Goal: Complete application form: Complete application form

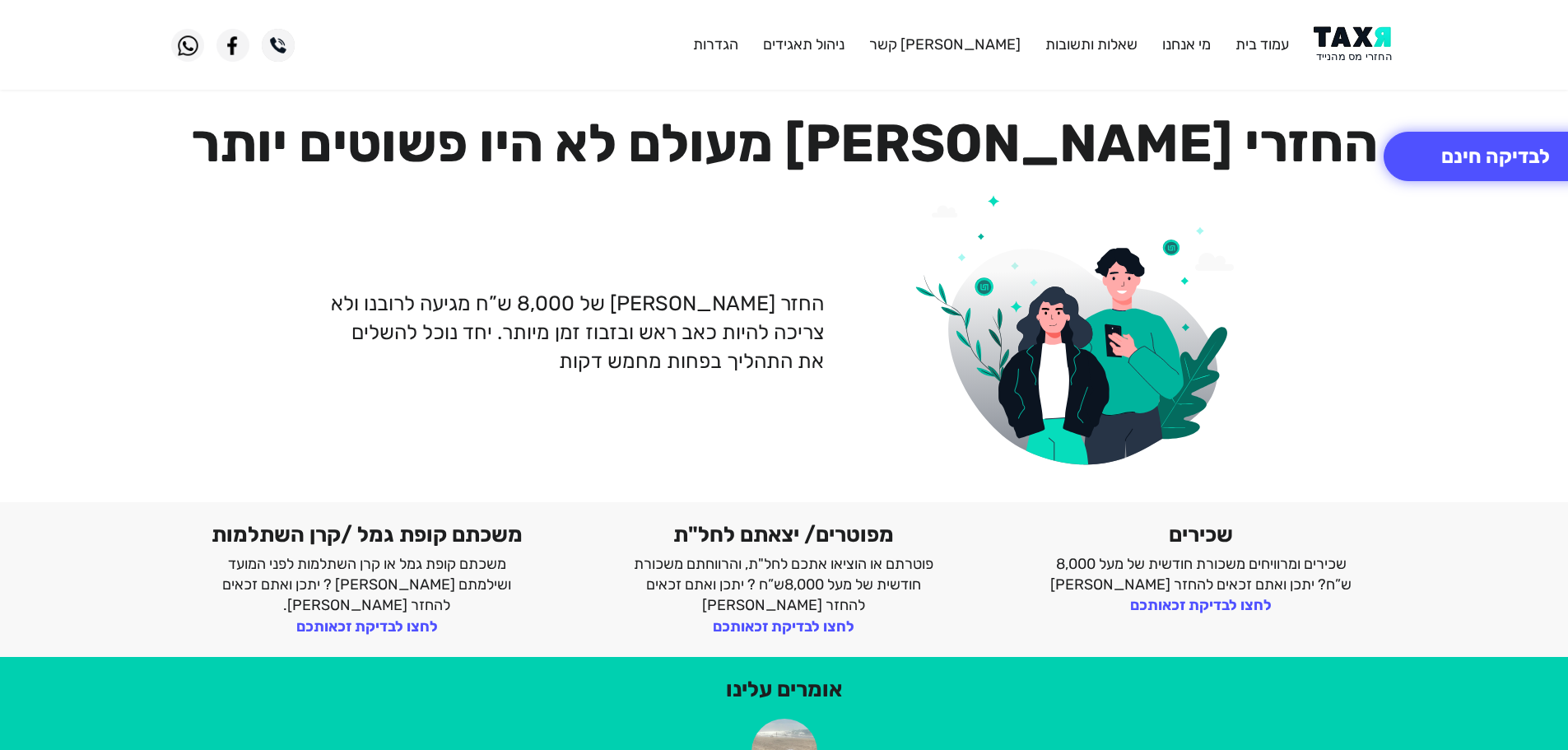
click at [1371, 41] on img at bounding box center [1355, 44] width 83 height 37
click at [1466, 148] on button "לבדיקה חינם" at bounding box center [1496, 156] width 224 height 49
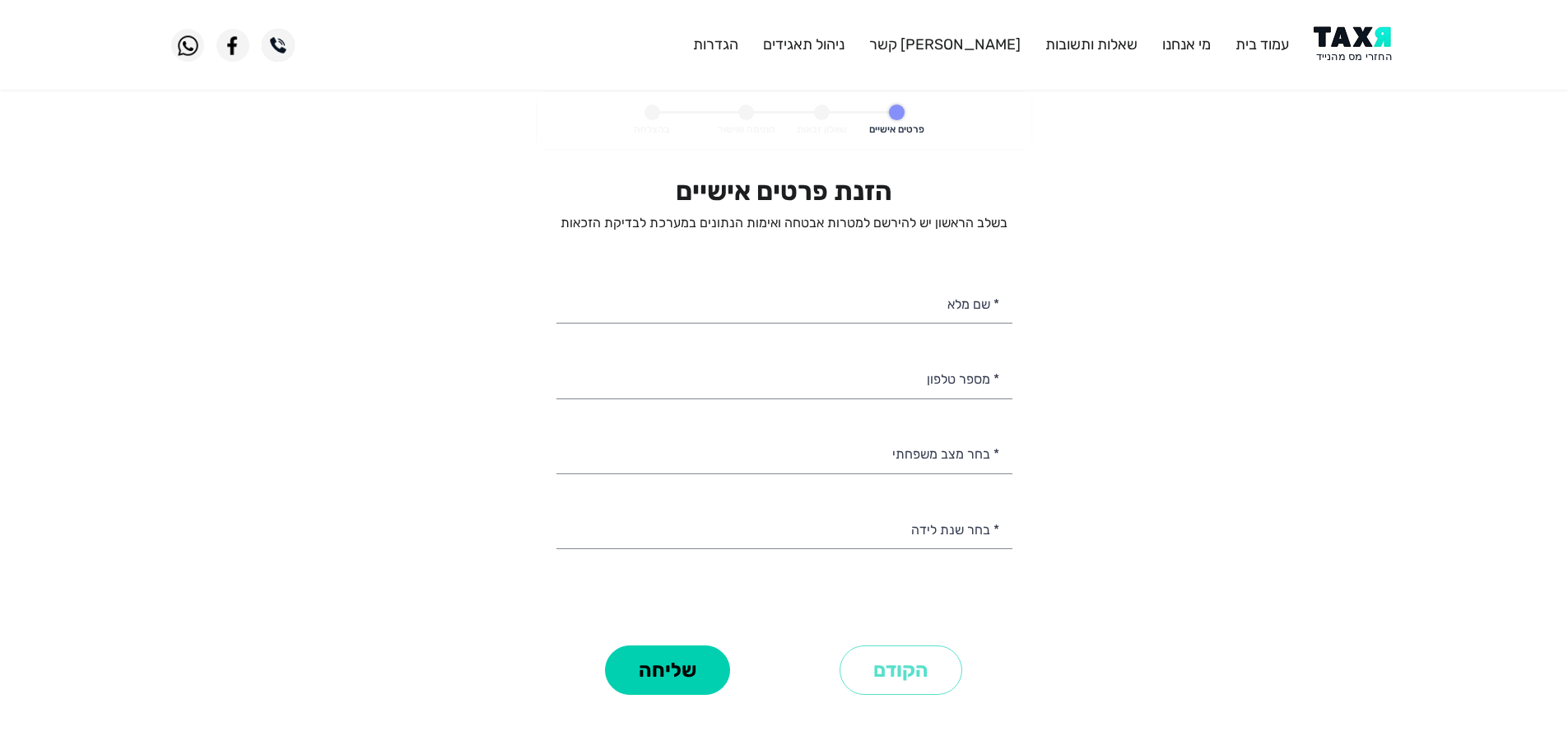
select select
click at [964, 391] on input "* מספר טלפון" at bounding box center [784, 378] width 456 height 42
type input "0"
click at [1356, 43] on img at bounding box center [1355, 44] width 83 height 37
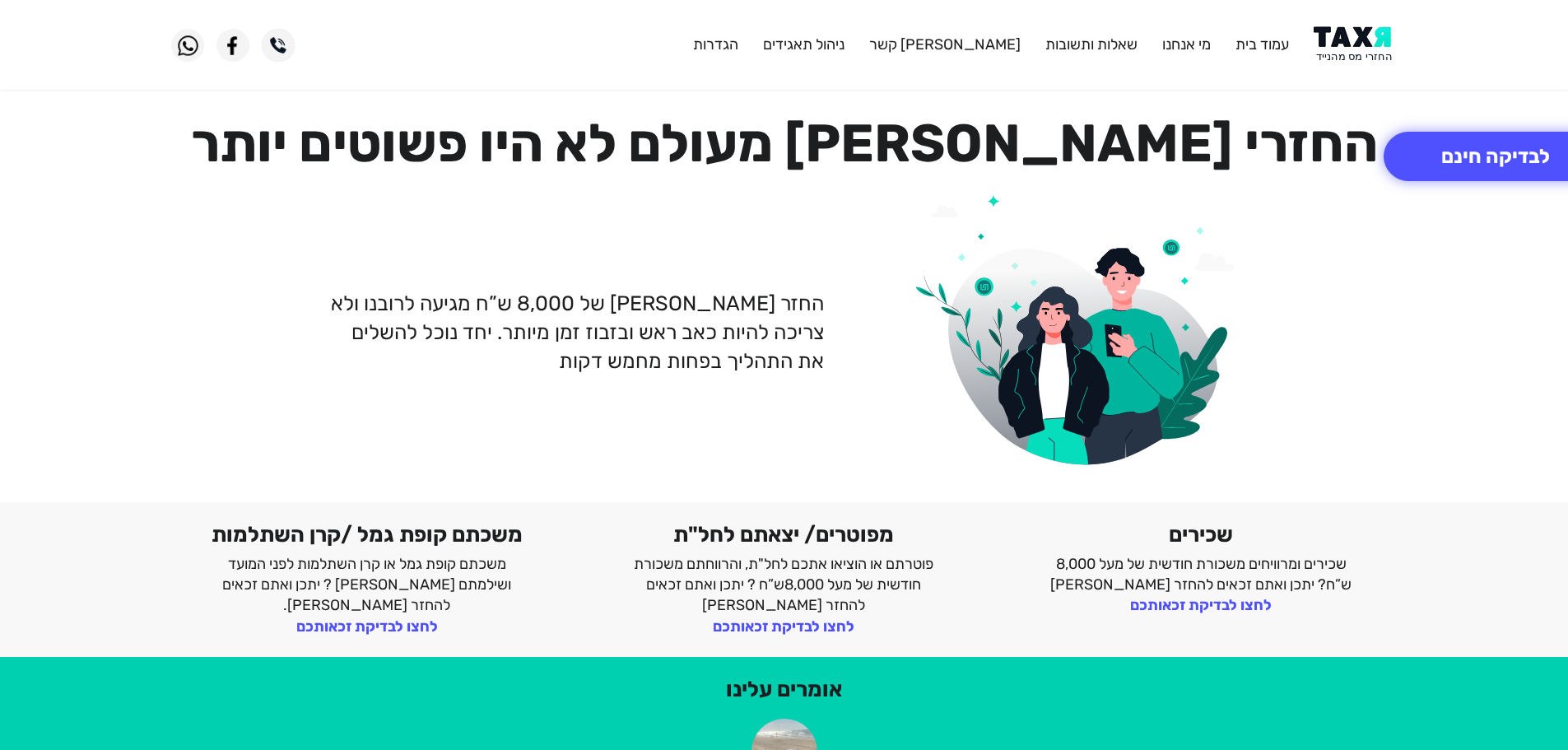
click at [1369, 52] on img at bounding box center [1355, 44] width 83 height 37
click at [1360, 43] on img at bounding box center [1355, 44] width 83 height 37
click at [1504, 165] on button "לבדיקה חינם" at bounding box center [1496, 156] width 224 height 49
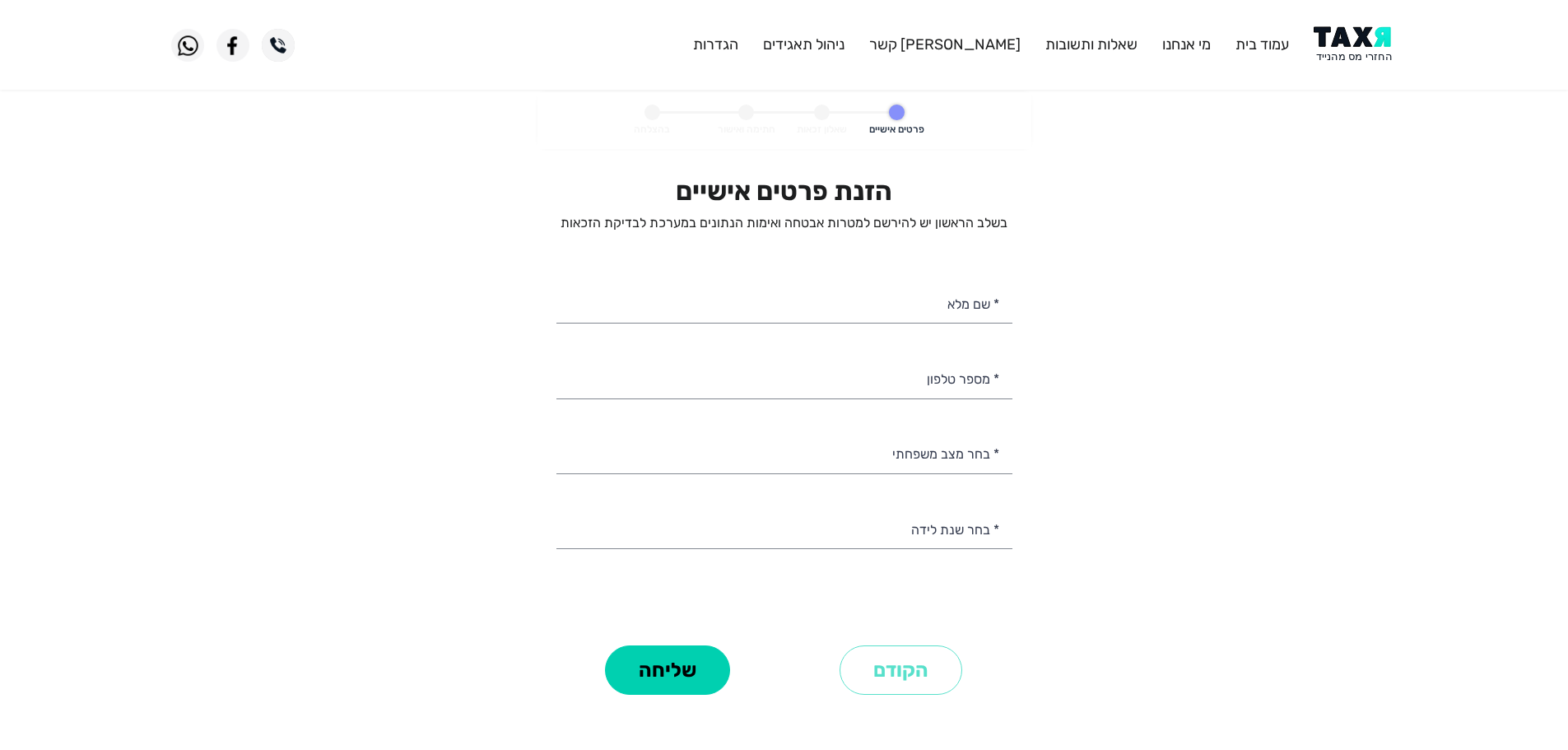
select select
click at [953, 384] on input "* מספר טלפון" at bounding box center [784, 378] width 456 height 42
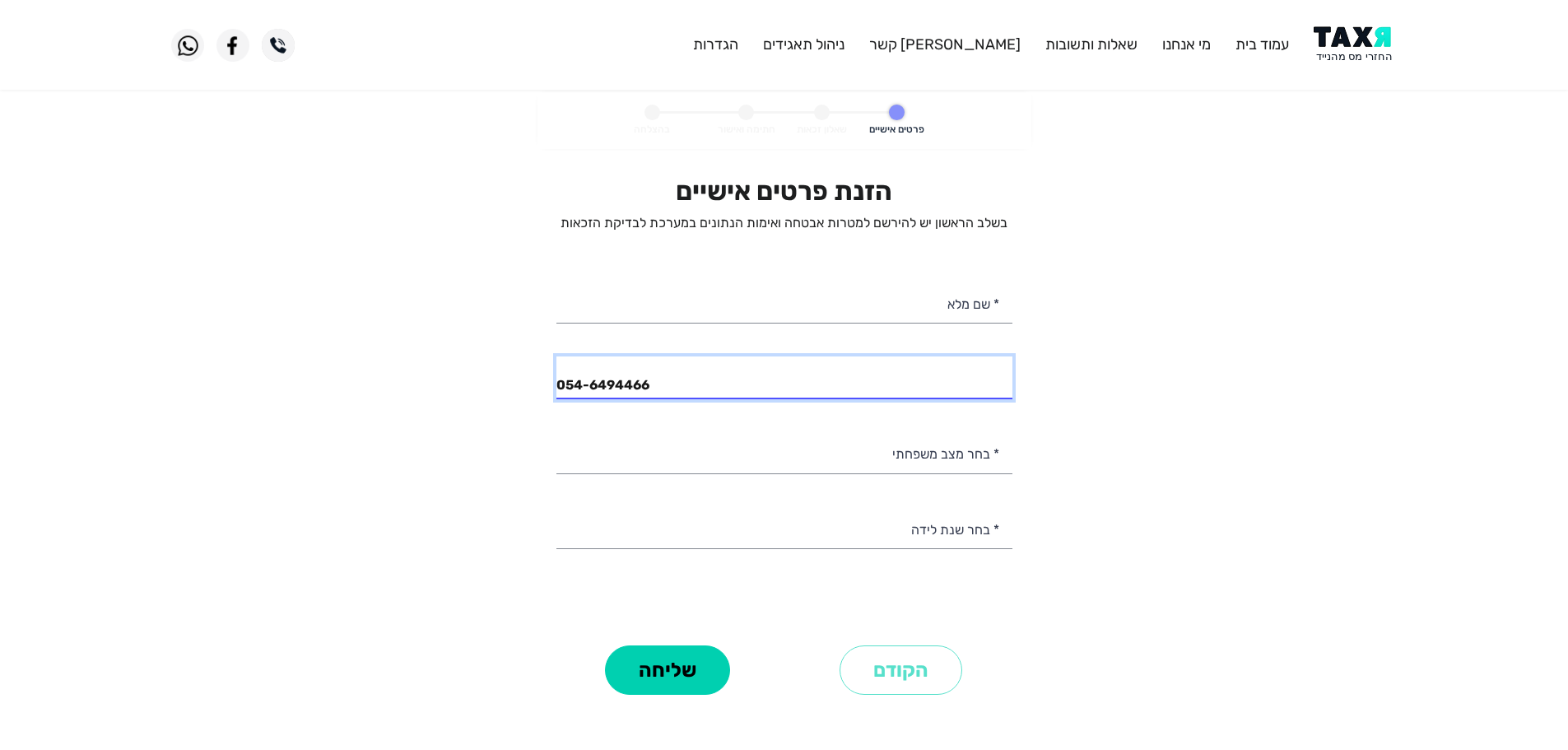
type input "054-6494466"
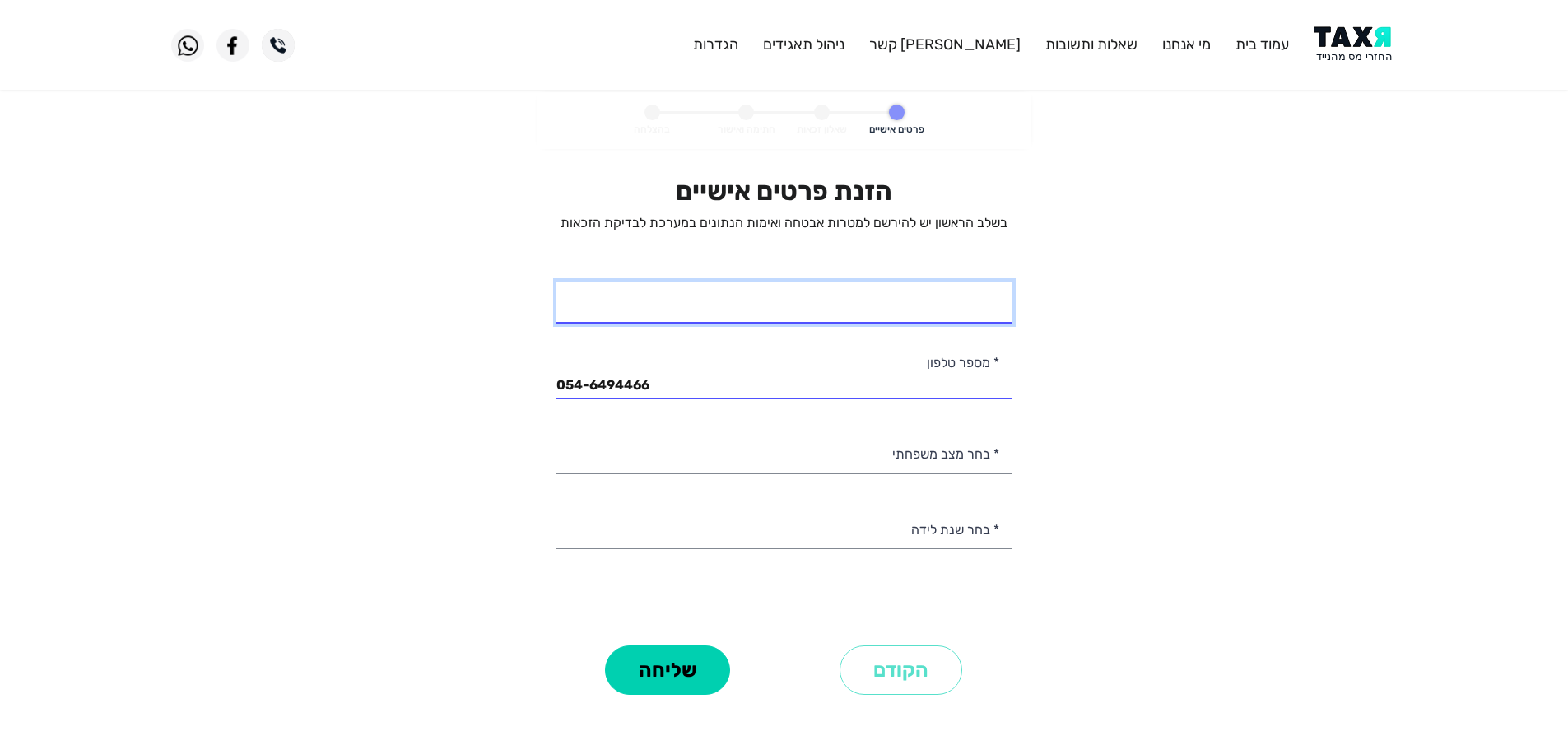
click at [961, 314] on input "* שם מלא" at bounding box center [784, 302] width 456 height 42
type input "סיגל סבג"
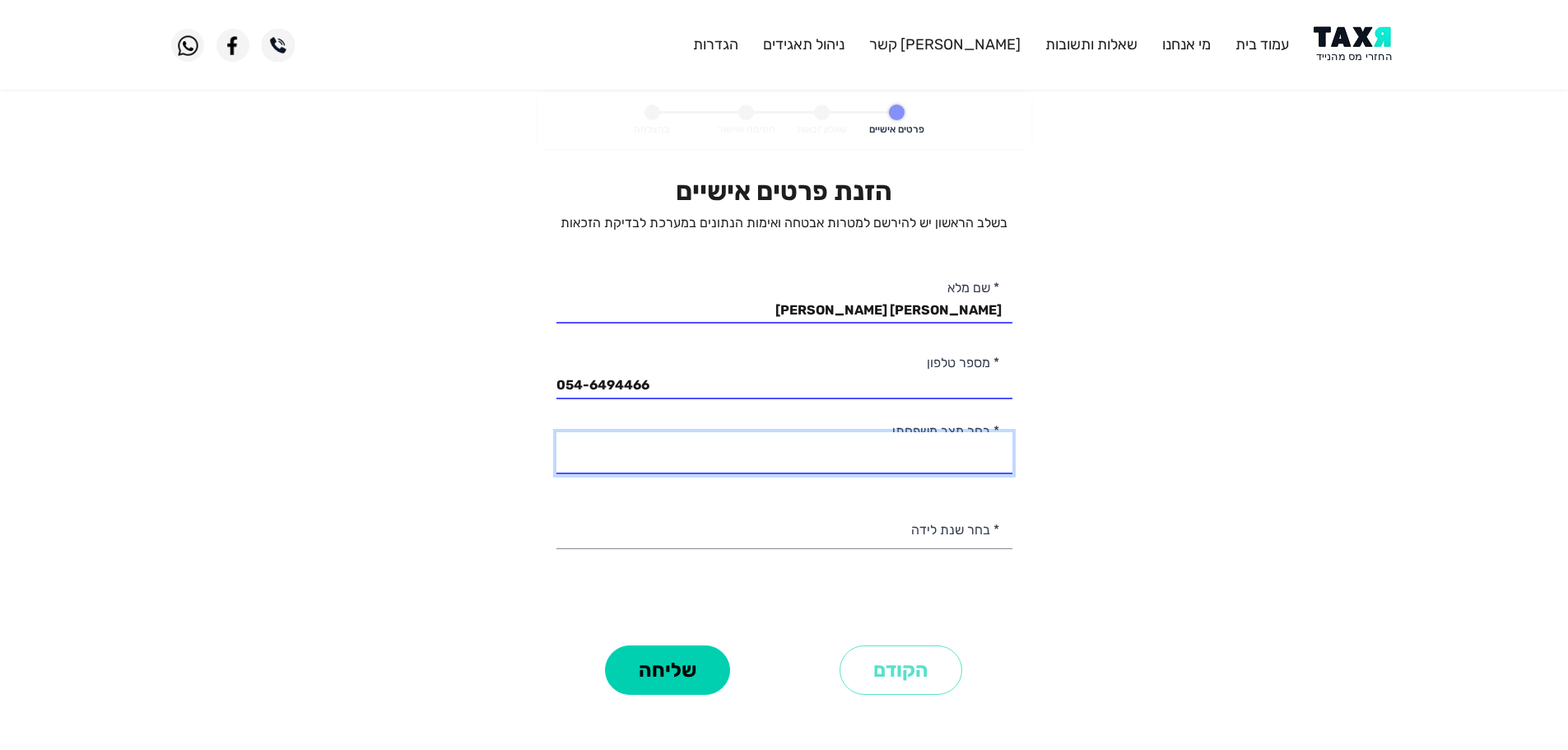
click at [981, 461] on select "רווק/ה נשוי/אה גרוש/ה אלמן/נה" at bounding box center [784, 453] width 456 height 42
select select "3: Divorced"
click at [556, 432] on select "רווק/ה נשוי/אה גרוש/ה אלמן/נה" at bounding box center [784, 453] width 456 height 42
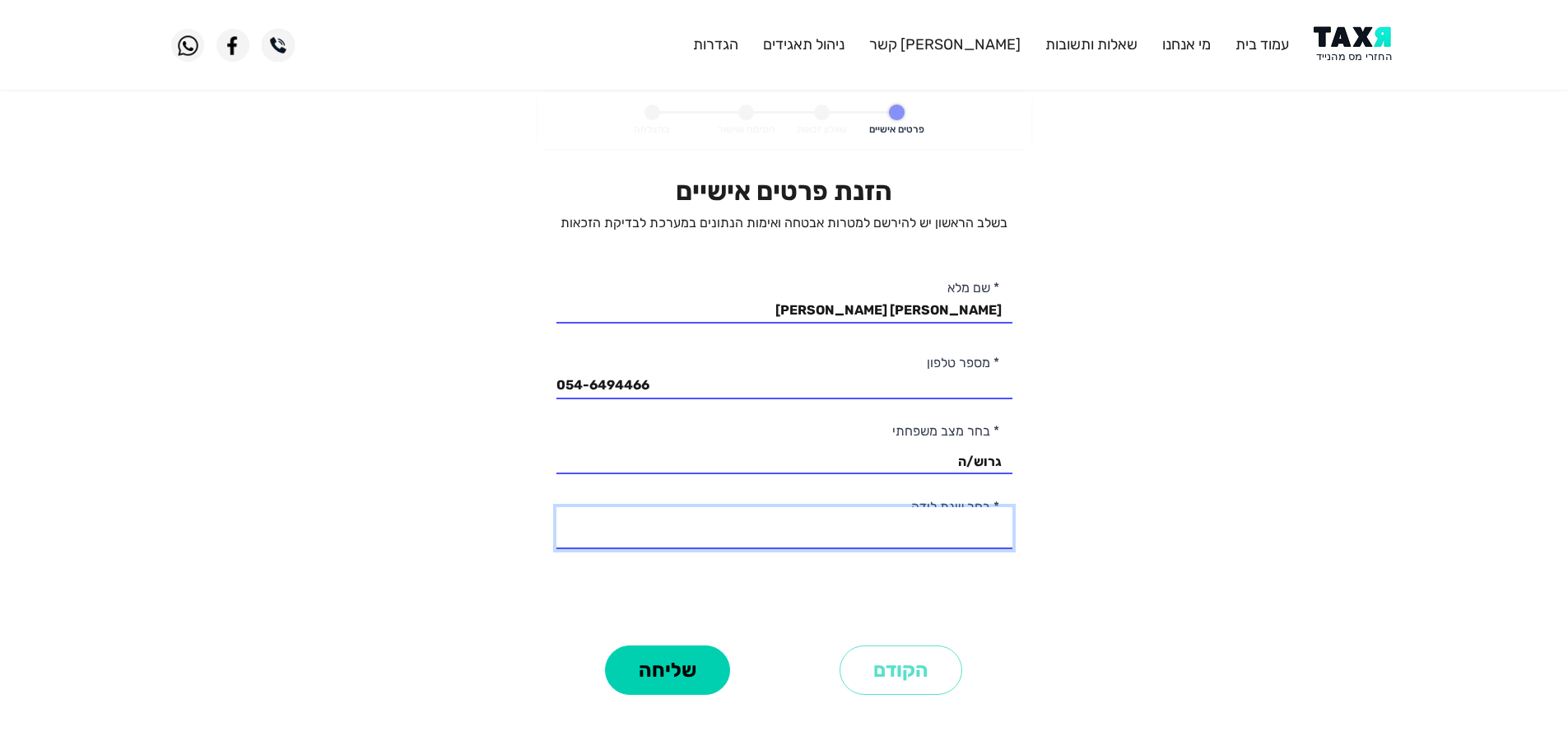
click at [941, 536] on select "2003 2002 2001 2000 1999 1998 1997 1996 1995 1994 1993 1992 1991 1990 1989 1988…" at bounding box center [784, 528] width 456 height 42
select select "37: 1967"
click at [556, 507] on select "2003 2002 2001 2000 1999 1998 1997 1996 1995 1994 1993 1992 1991 1990 1989 1988…" at bounding box center [784, 528] width 456 height 42
click at [699, 658] on button "שליחה" at bounding box center [667, 670] width 125 height 49
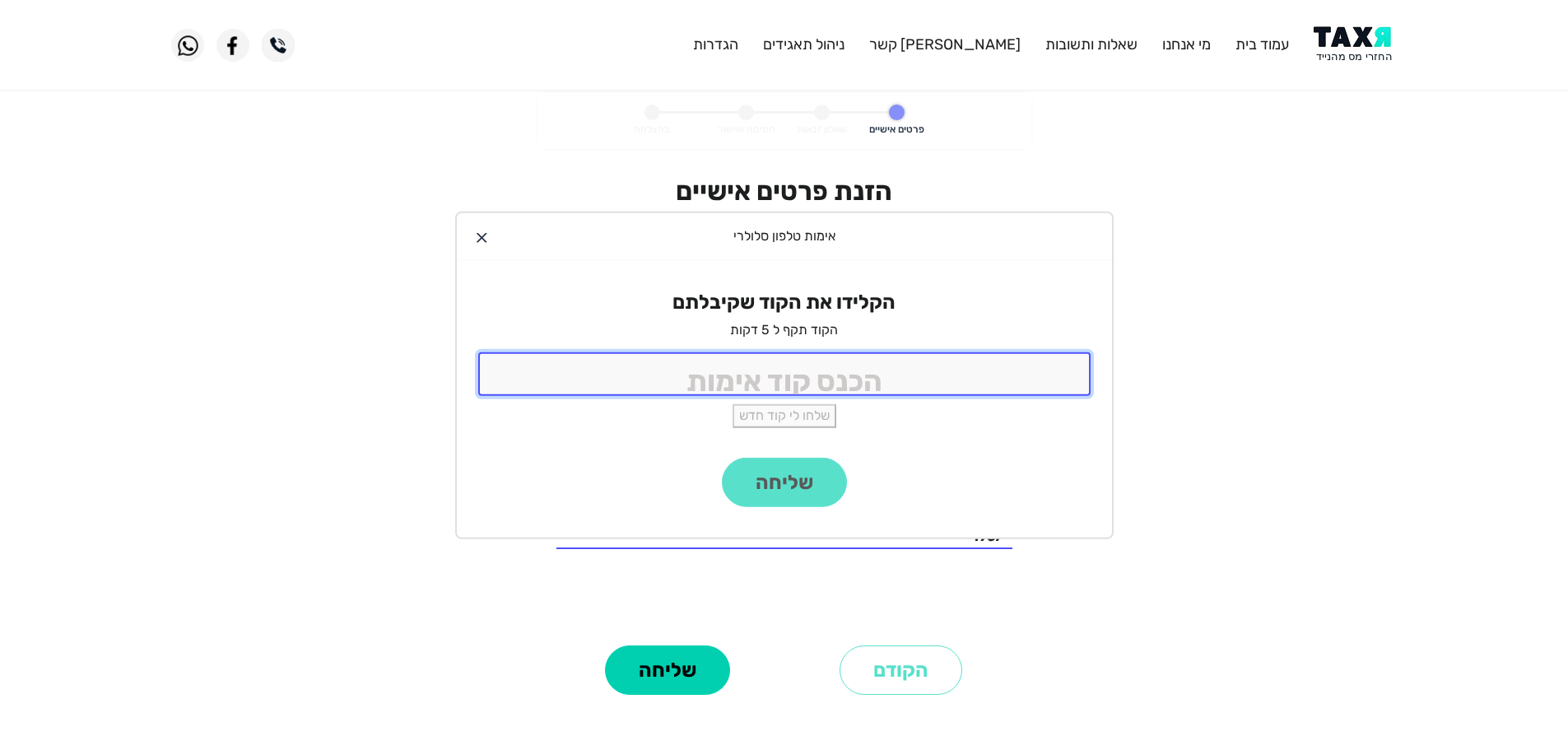
click at [985, 365] on input "tel" at bounding box center [784, 374] width 613 height 43
type input "9988"
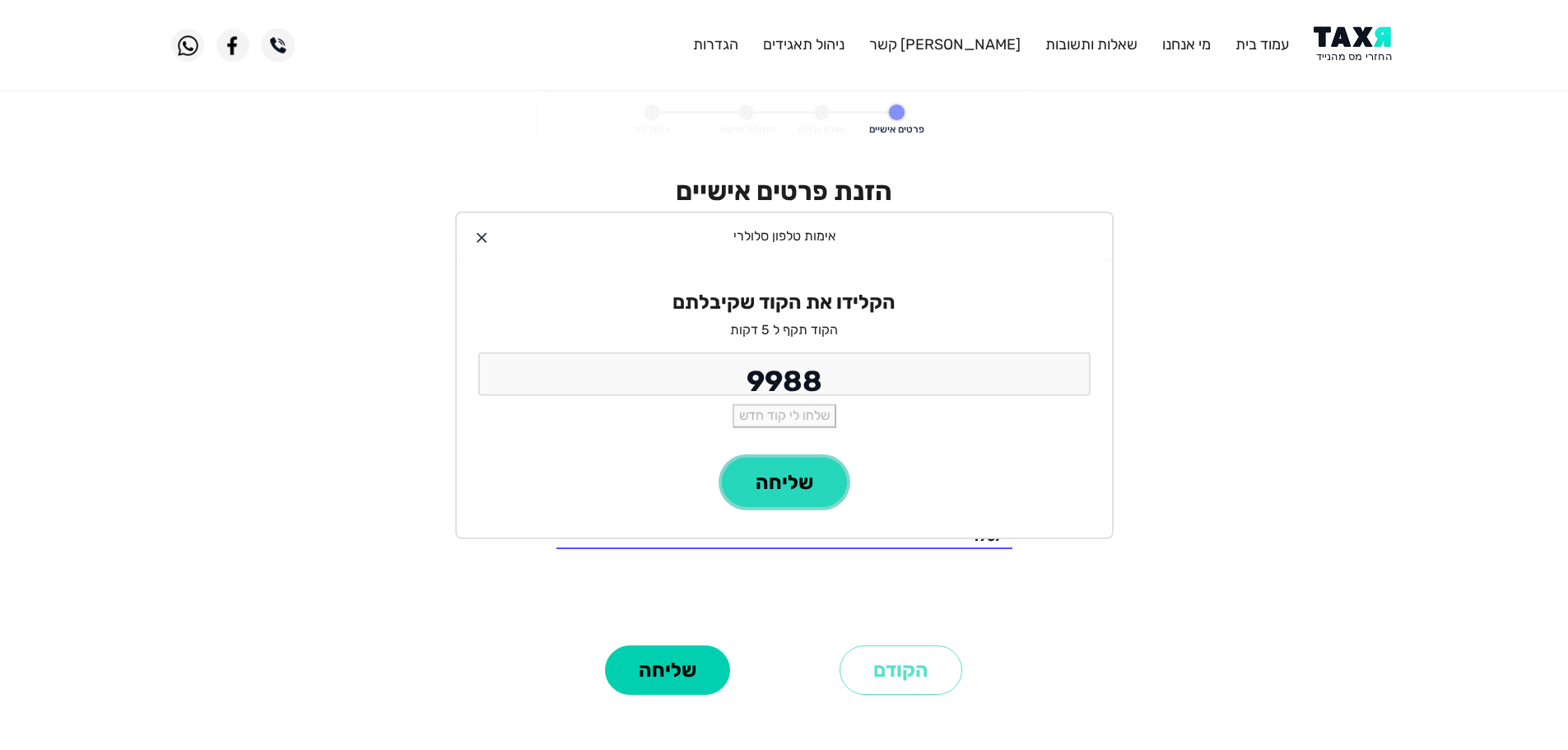
drag, startPoint x: 814, startPoint y: 485, endPoint x: 812, endPoint y: 542, distance: 57.0
click at [814, 486] on button "שליחה" at bounding box center [784, 482] width 125 height 49
